Goal: Information Seeking & Learning: Learn about a topic

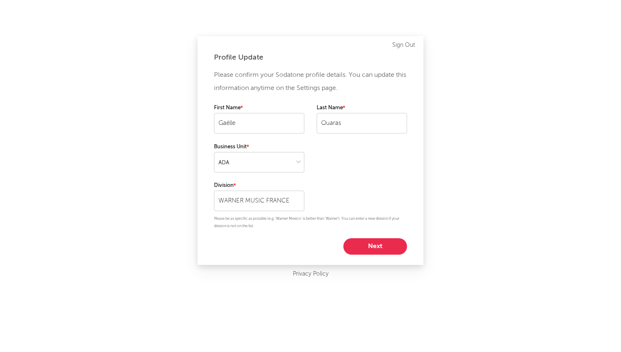
click at [368, 246] on button "Next" at bounding box center [376, 246] width 64 height 16
select select "marketing"
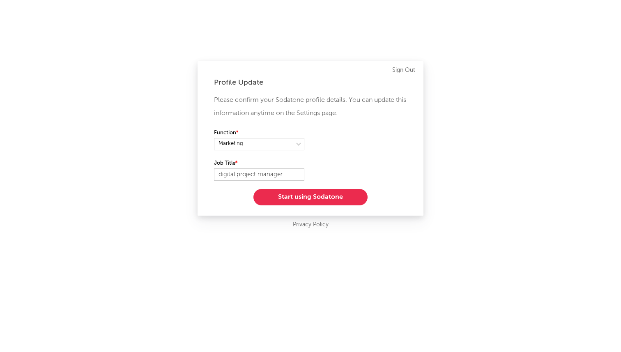
click at [332, 199] on button "Start using Sodatone" at bounding box center [311, 197] width 114 height 16
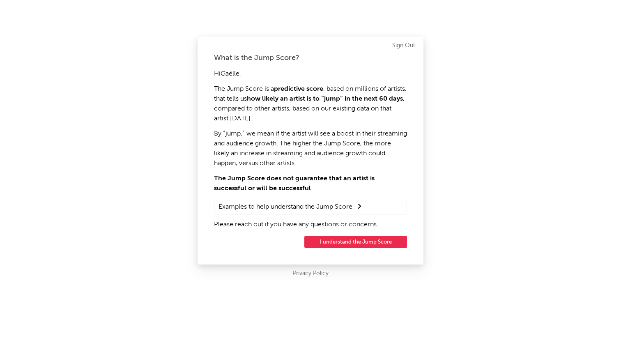
click at [347, 244] on button "I understand the Jump Score" at bounding box center [355, 242] width 103 height 12
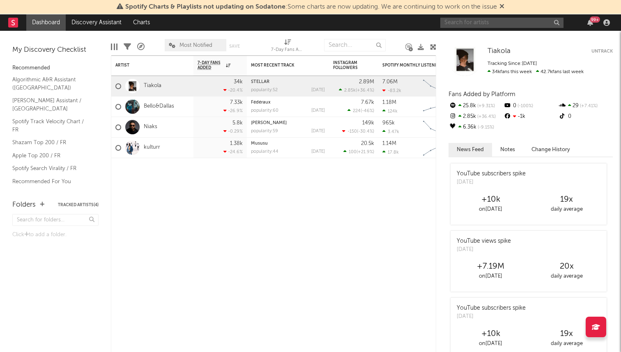
click at [485, 24] on input "text" at bounding box center [501, 23] width 123 height 10
type input "kaza"
click at [503, 27] on input "kaza" at bounding box center [501, 23] width 123 height 10
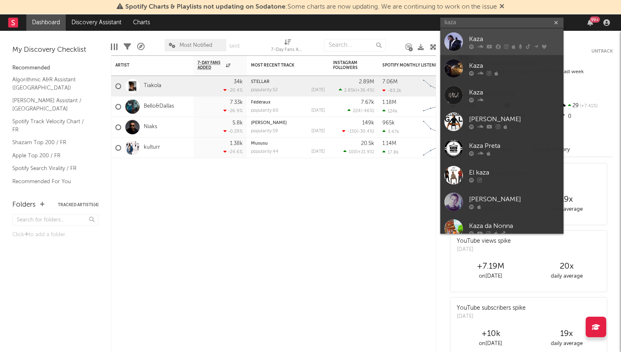
click at [476, 38] on div "Kaza" at bounding box center [514, 39] width 90 height 10
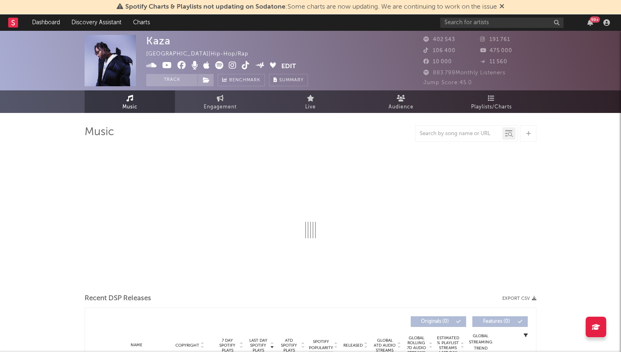
select select "6m"
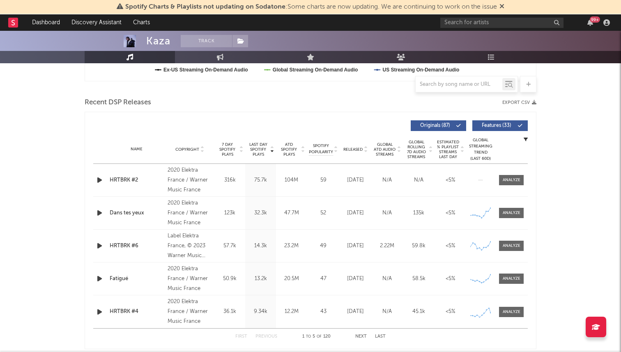
scroll to position [285, 0]
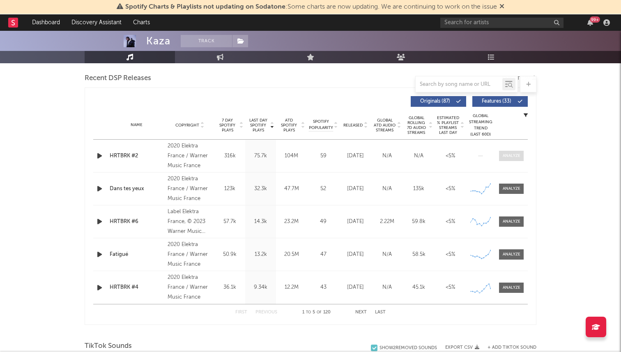
click at [513, 160] on span at bounding box center [511, 156] width 25 height 10
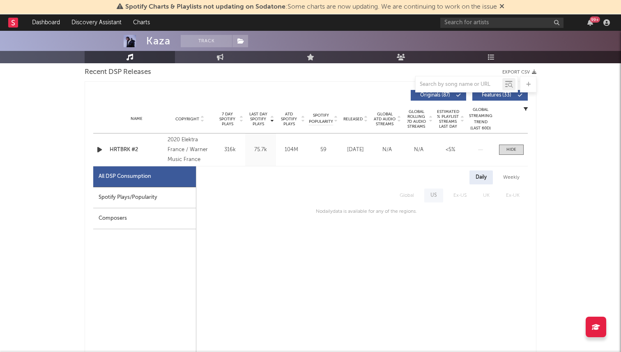
scroll to position [290, 0]
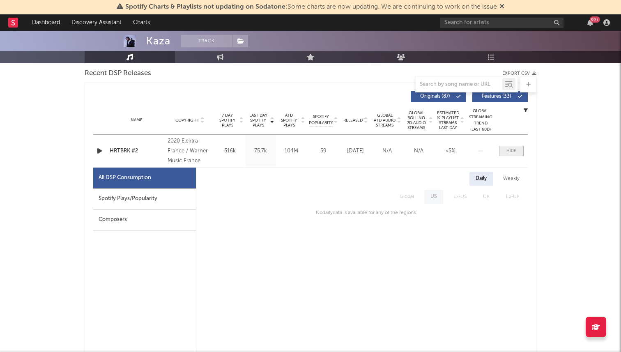
click at [514, 152] on div at bounding box center [512, 151] width 10 height 6
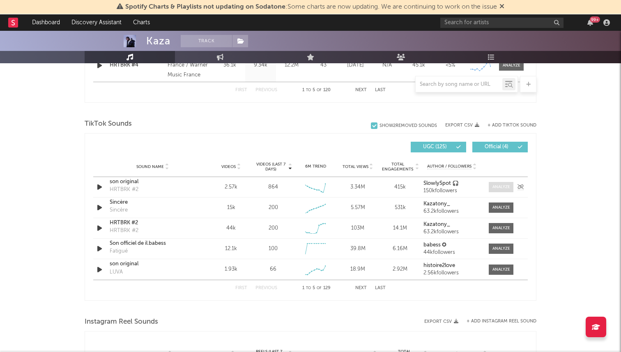
scroll to position [505, 0]
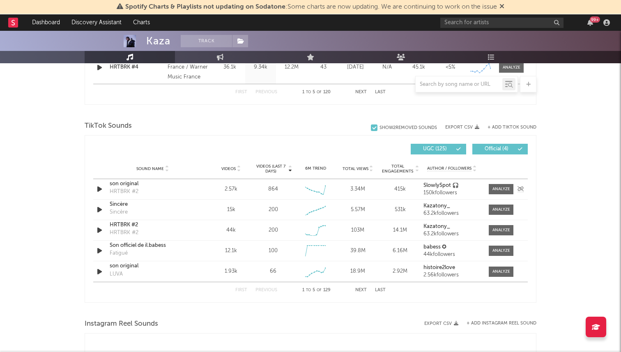
click at [129, 183] on div "son original" at bounding box center [153, 184] width 86 height 8
click at [272, 173] on span "Videos (last 7 days)" at bounding box center [270, 169] width 33 height 10
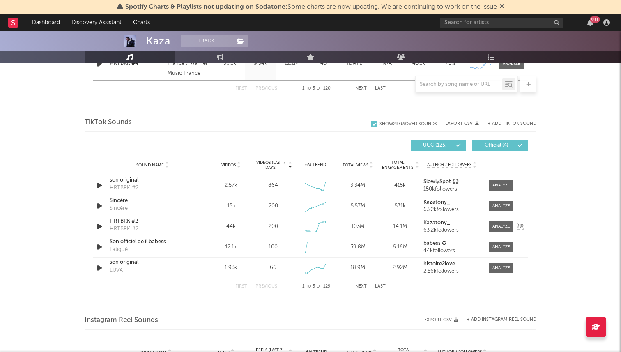
click at [132, 221] on div "HRTBRK #2" at bounding box center [153, 221] width 86 height 8
